Goal: Task Accomplishment & Management: Manage account settings

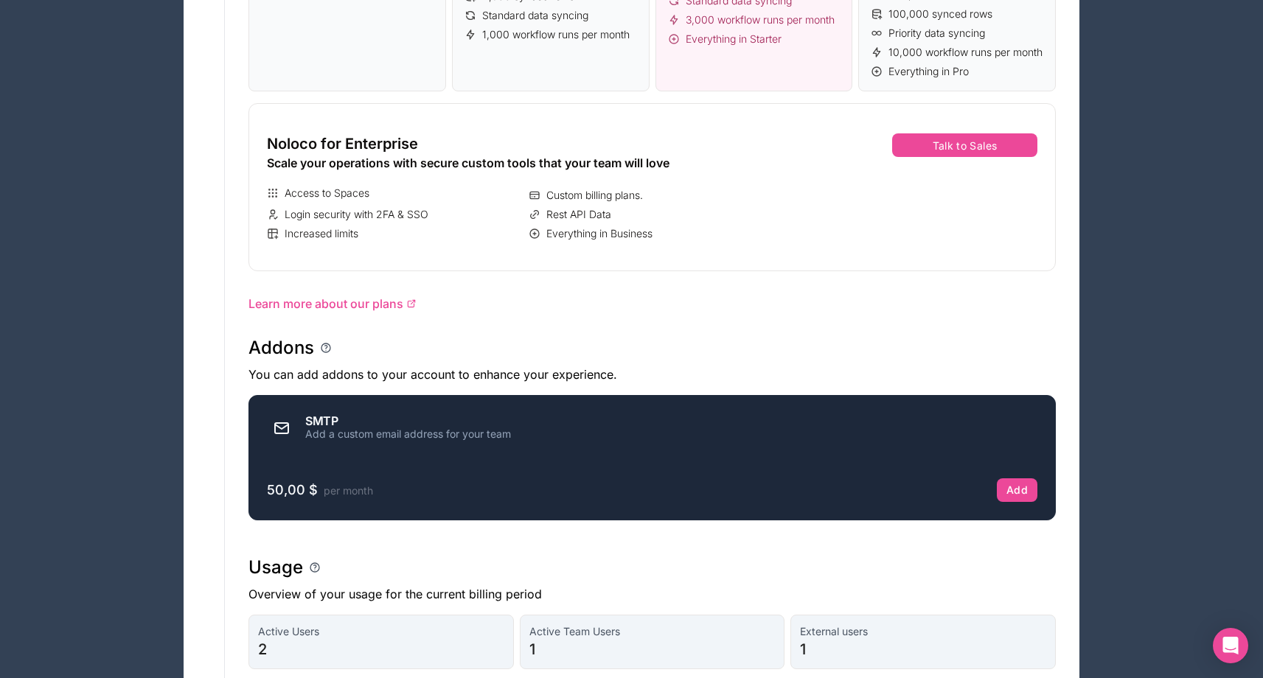
scroll to position [915, 0]
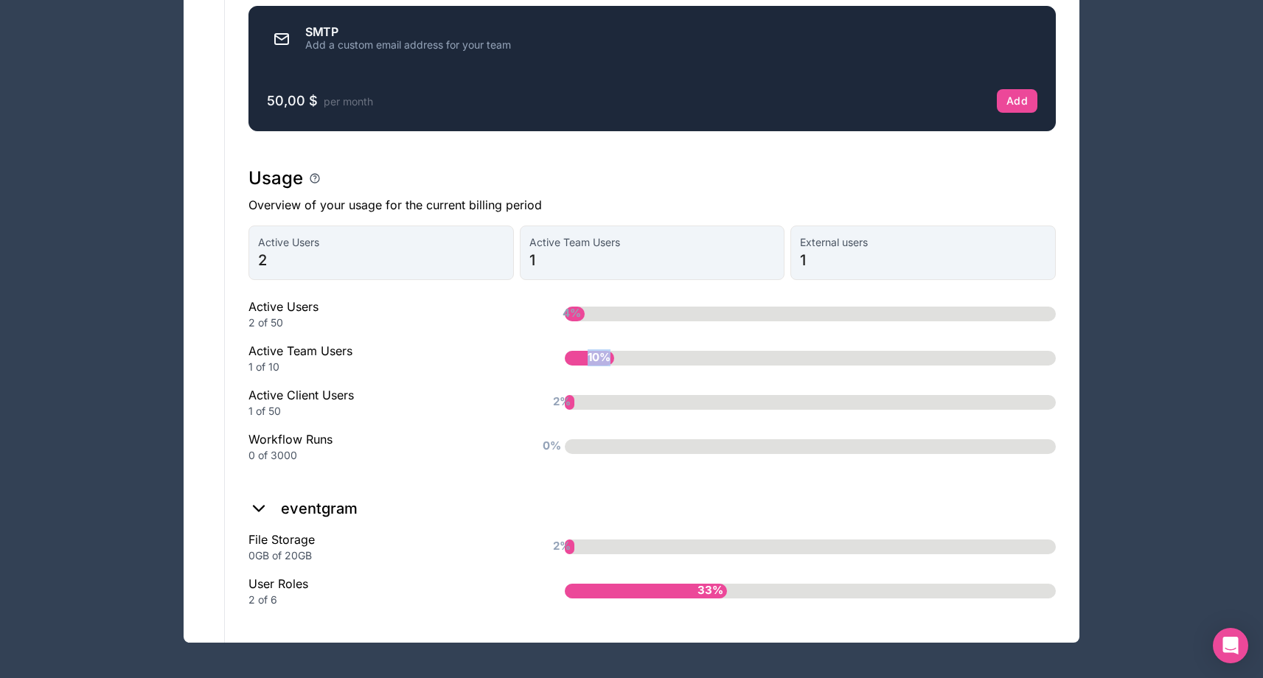
drag, startPoint x: 616, startPoint y: 360, endPoint x: 554, endPoint y: 360, distance: 62.7
click at [561, 359] on div "10%" at bounding box center [786, 358] width 538 height 15
click at [472, 374] on div "1 of 10" at bounding box center [382, 367] width 269 height 15
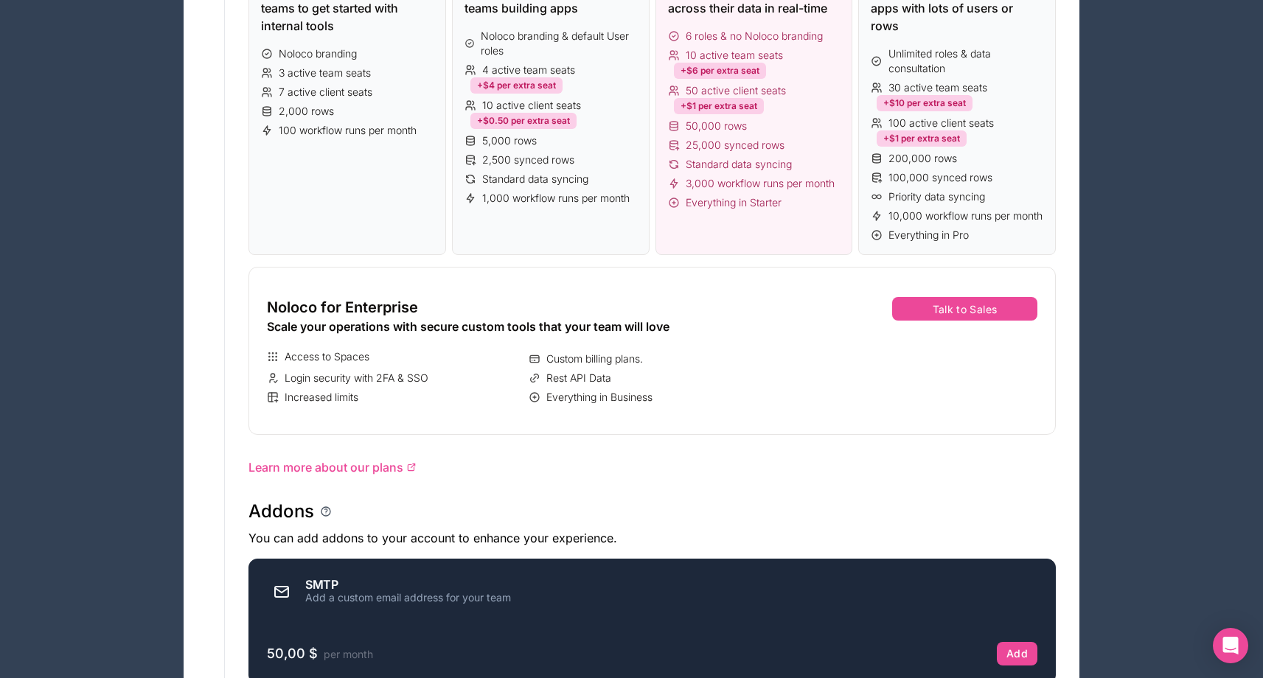
scroll to position [0, 0]
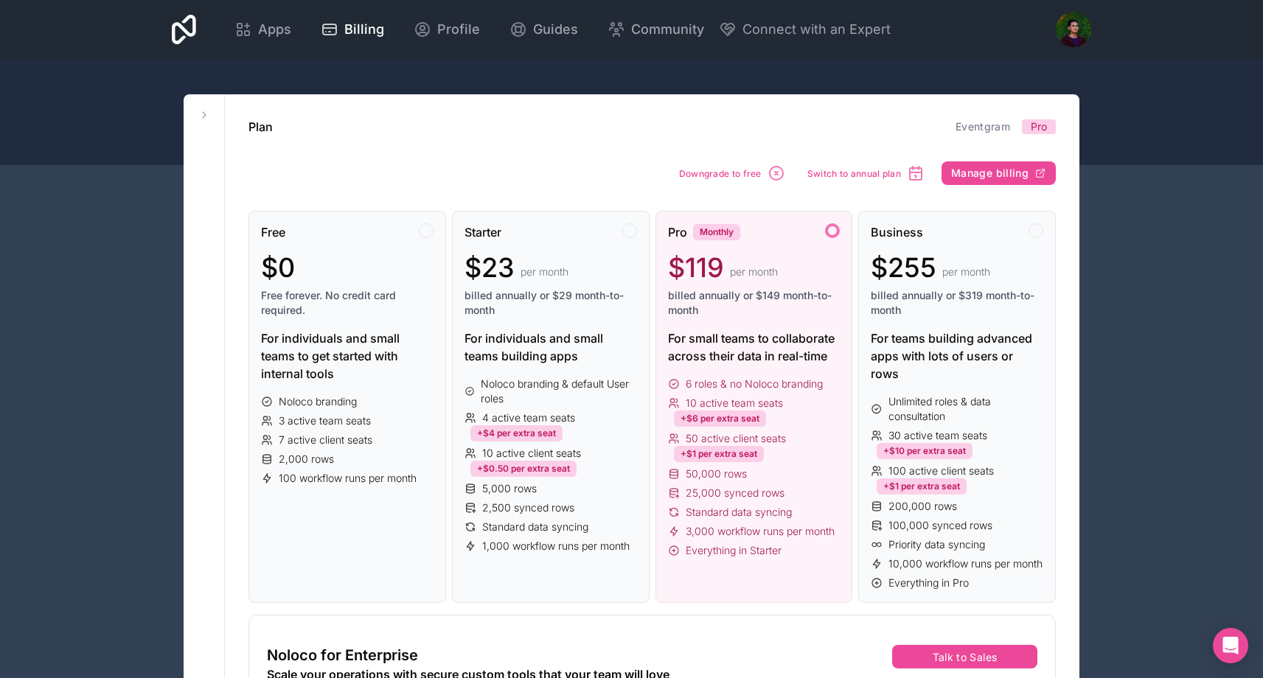
click at [720, 269] on span "$119" at bounding box center [696, 267] width 56 height 29
drag, startPoint x: 725, startPoint y: 268, endPoint x: 671, endPoint y: 273, distance: 54.7
click at [671, 273] on div "$119 per month" at bounding box center [754, 267] width 172 height 29
drag, startPoint x: 778, startPoint y: 296, endPoint x: 754, endPoint y: 296, distance: 23.6
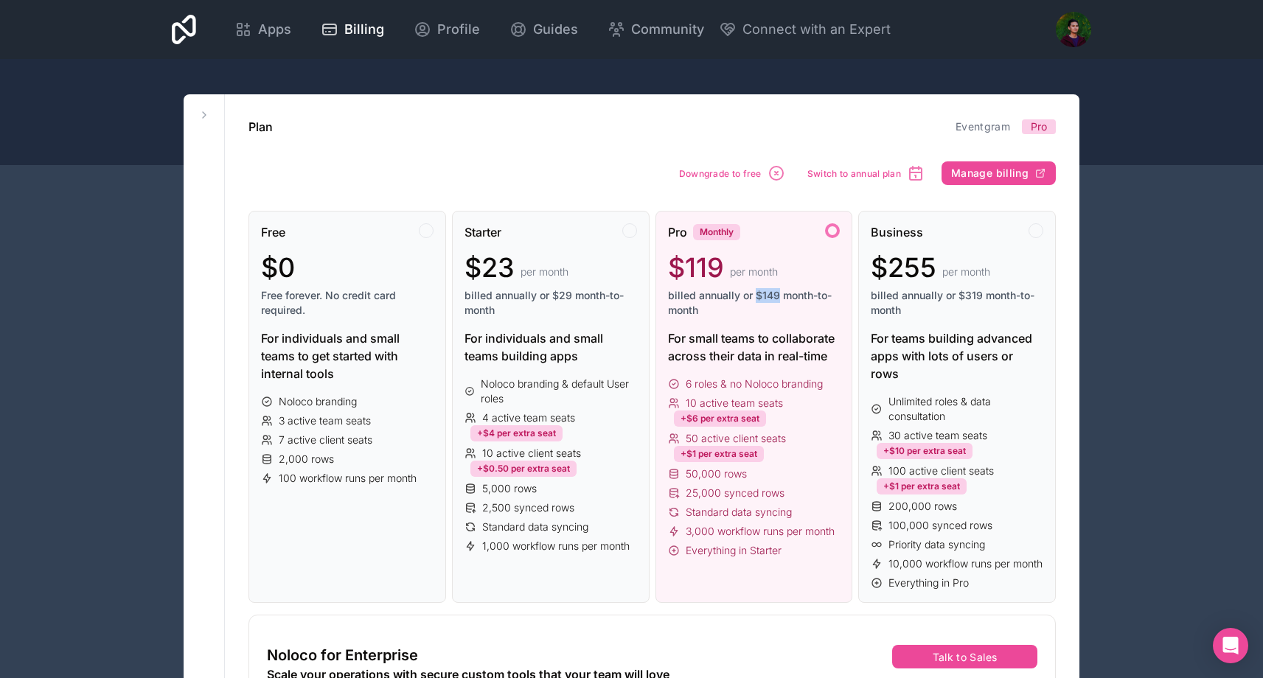
click at [754, 296] on span "billed annually or $149 month-to-month" at bounding box center [754, 302] width 172 height 29
copy span "$149"
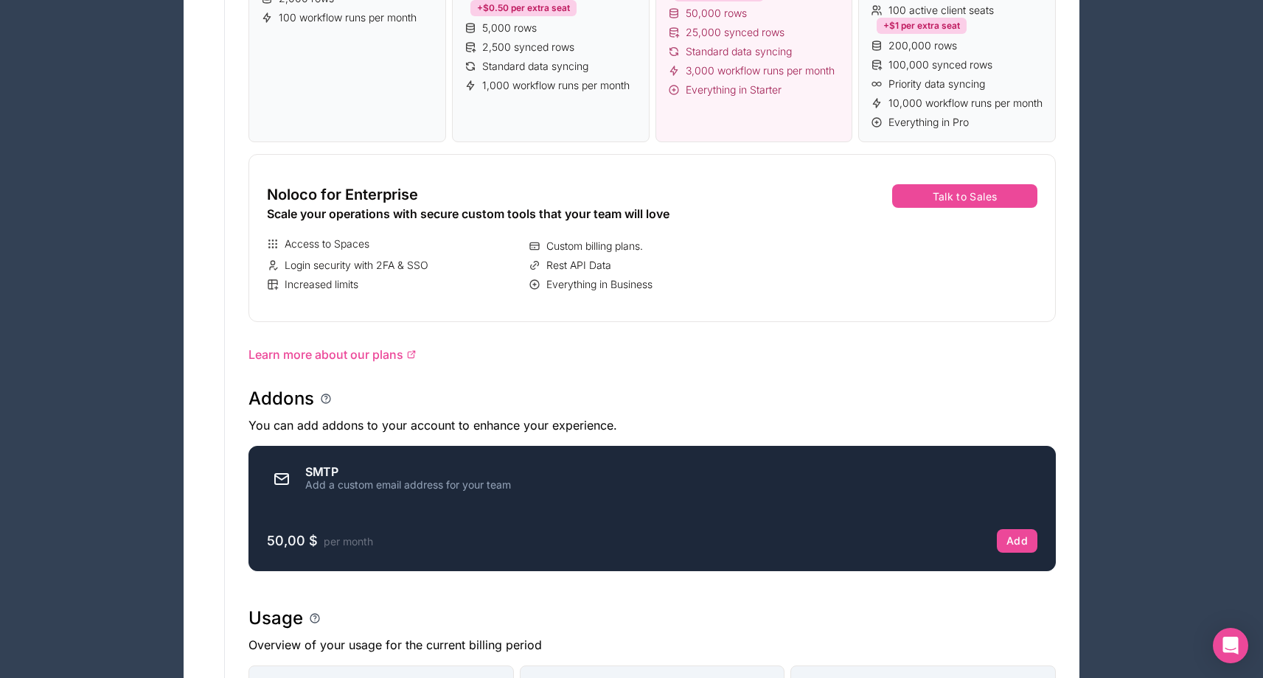
scroll to position [91, 0]
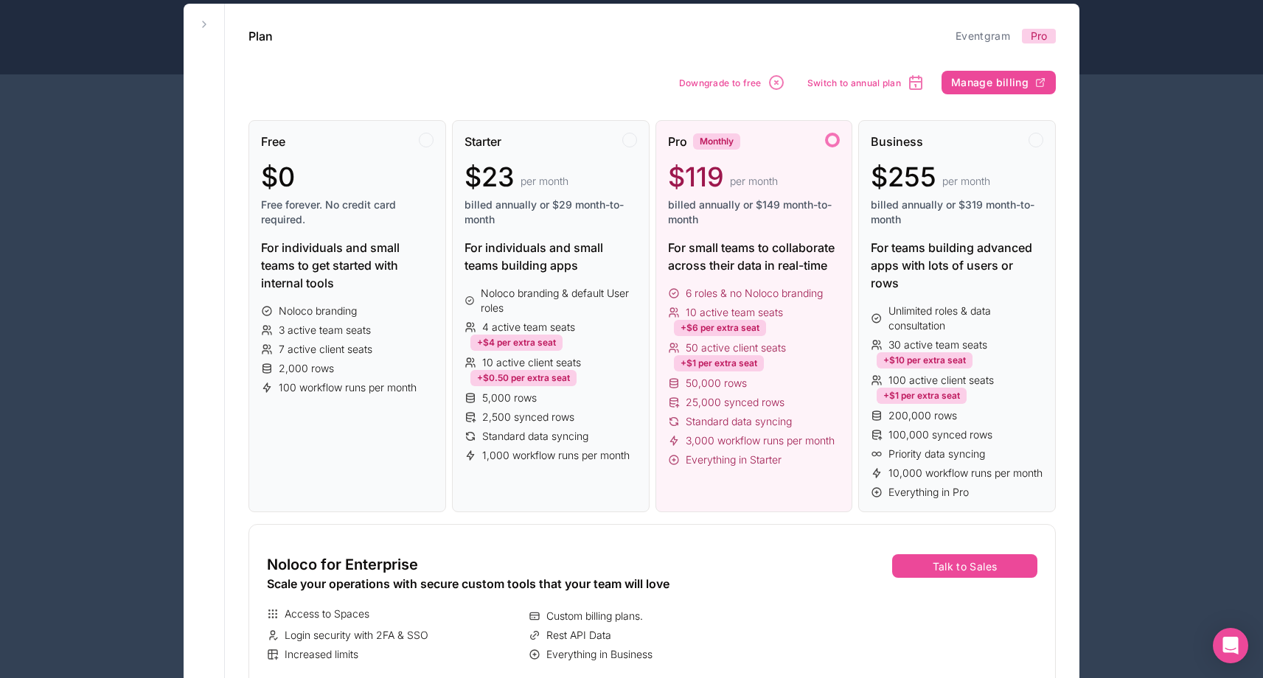
click at [775, 296] on span "6 roles & no Noloco branding" at bounding box center [754, 293] width 137 height 15
click at [967, 85] on span "Manage billing" at bounding box center [989, 82] width 77 height 13
